Goal: Task Accomplishment & Management: Use online tool/utility

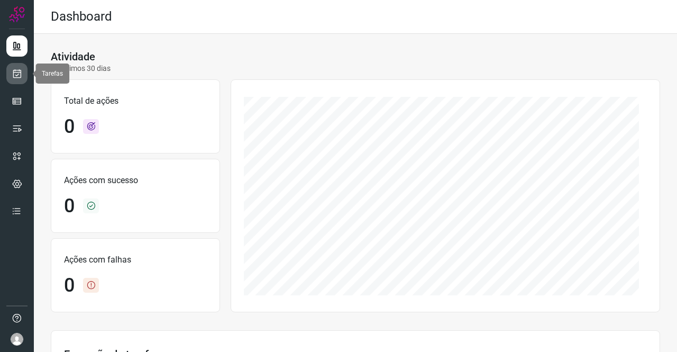
click at [21, 75] on icon at bounding box center [17, 73] width 11 height 11
click at [20, 71] on icon at bounding box center [17, 73] width 11 height 11
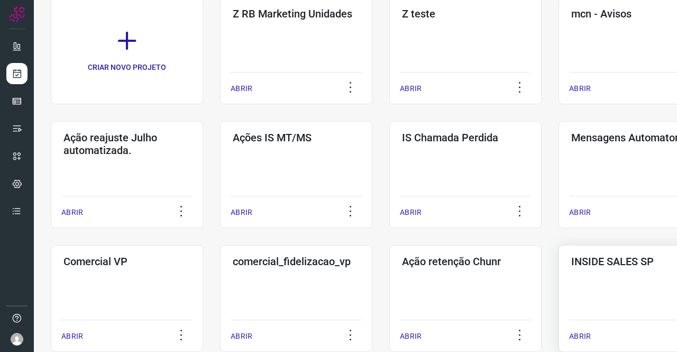
scroll to position [159, 0]
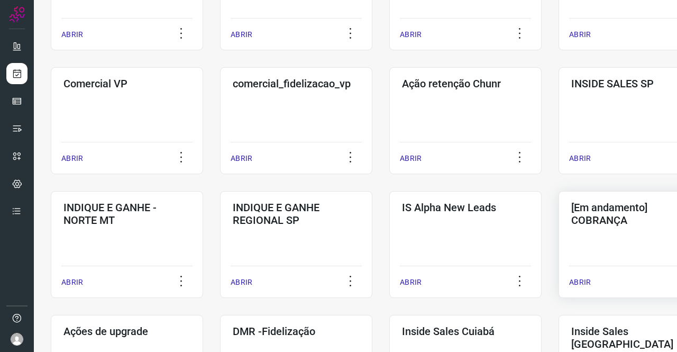
click at [619, 212] on h3 "[Em andamento] COBRANÇA" at bounding box center [634, 213] width 127 height 25
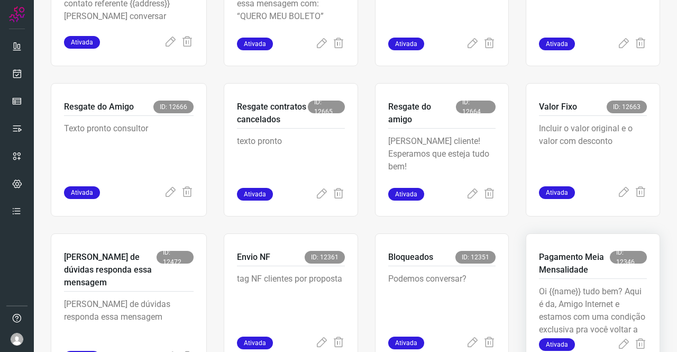
scroll to position [413, 0]
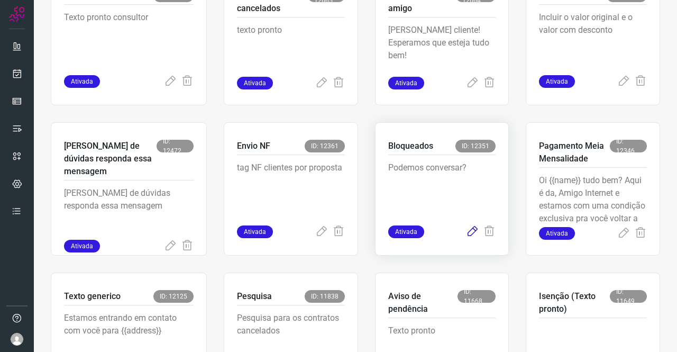
click at [466, 232] on icon at bounding box center [472, 231] width 13 height 13
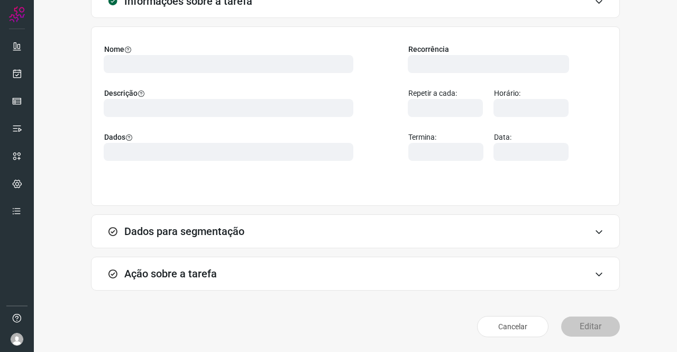
scroll to position [61, 0]
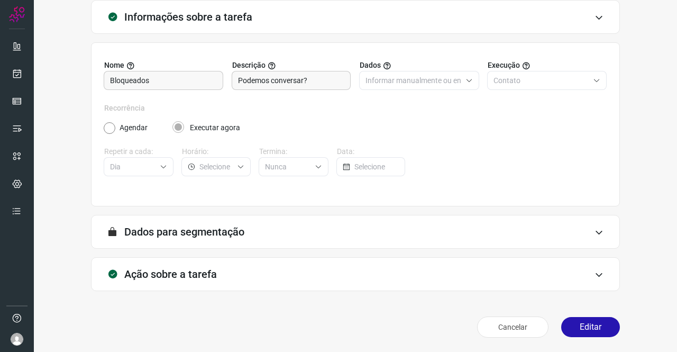
click at [188, 281] on div "Ação sobre a tarefa" at bounding box center [355, 274] width 529 height 34
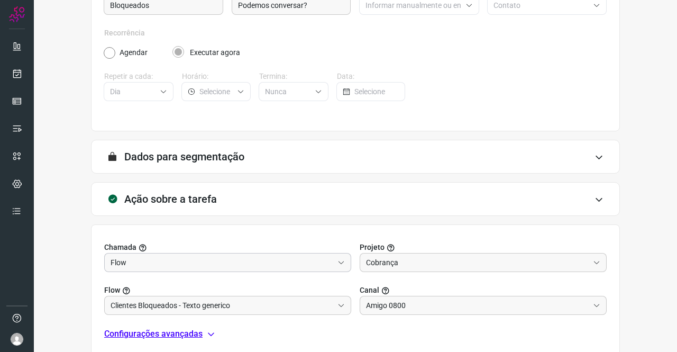
scroll to position [228, 0]
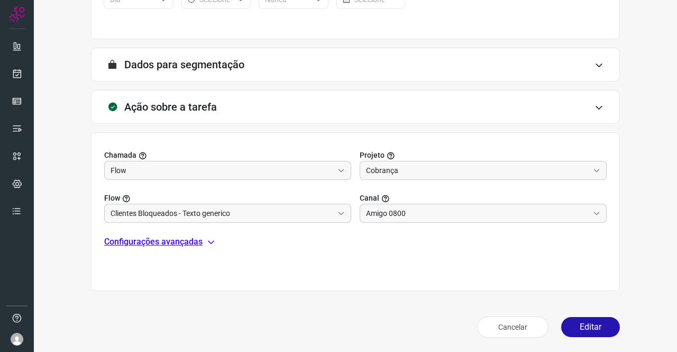
click at [165, 242] on p "Configurações avançadas" at bounding box center [153, 241] width 98 height 13
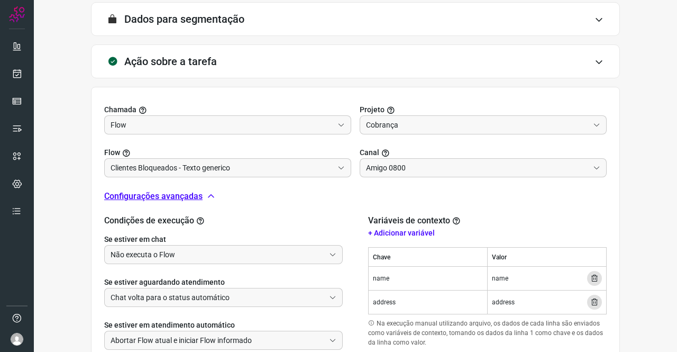
scroll to position [334, 0]
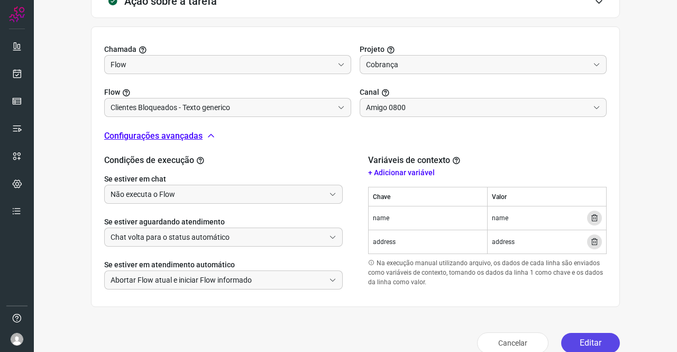
click at [569, 343] on button "Editar" at bounding box center [590, 343] width 59 height 20
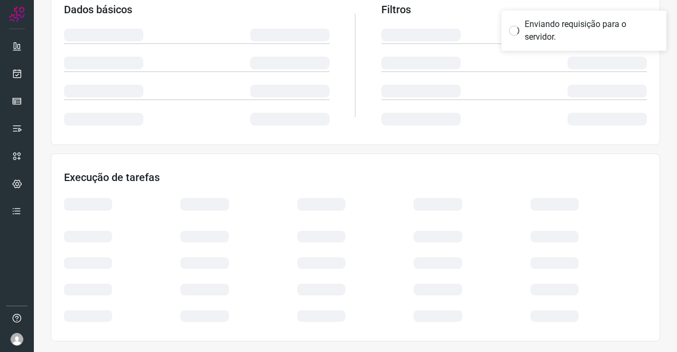
scroll to position [193, 0]
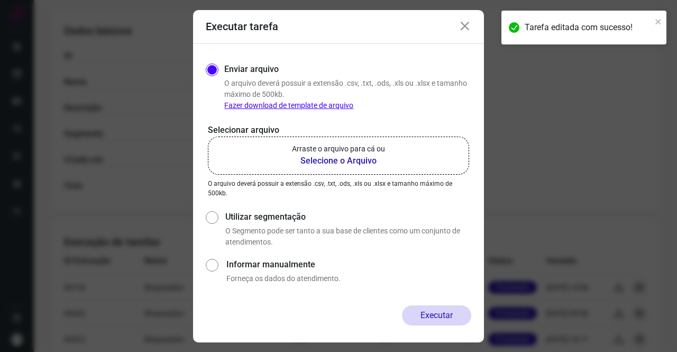
click at [333, 154] on b "Selecione o Arquivo" at bounding box center [338, 160] width 93 height 13
click at [0, 0] on input "Arraste o arquivo para cá ou Selecione o Arquivo" at bounding box center [0, 0] width 0 height 0
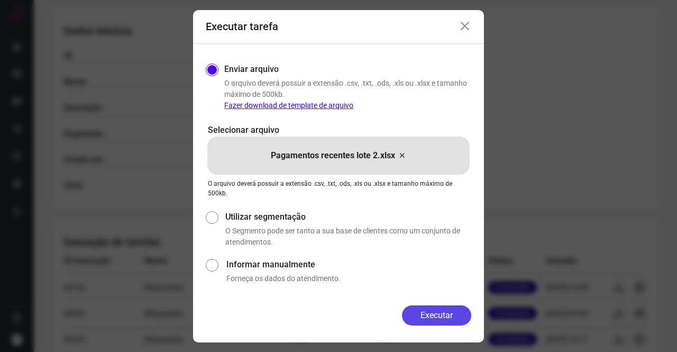
click at [428, 309] on button "Executar" at bounding box center [436, 315] width 69 height 20
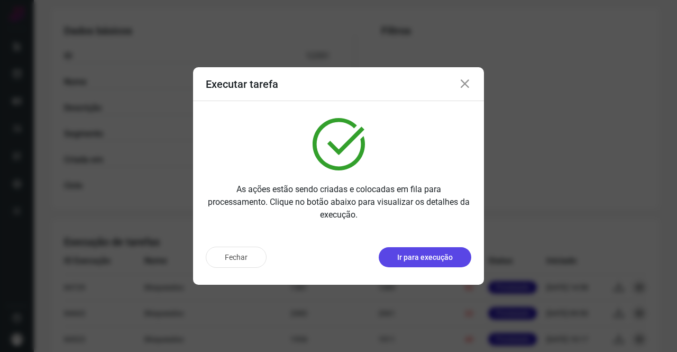
click at [407, 263] on button "Ir para execução" at bounding box center [425, 257] width 93 height 20
